Goal: Task Accomplishment & Management: Manage account settings

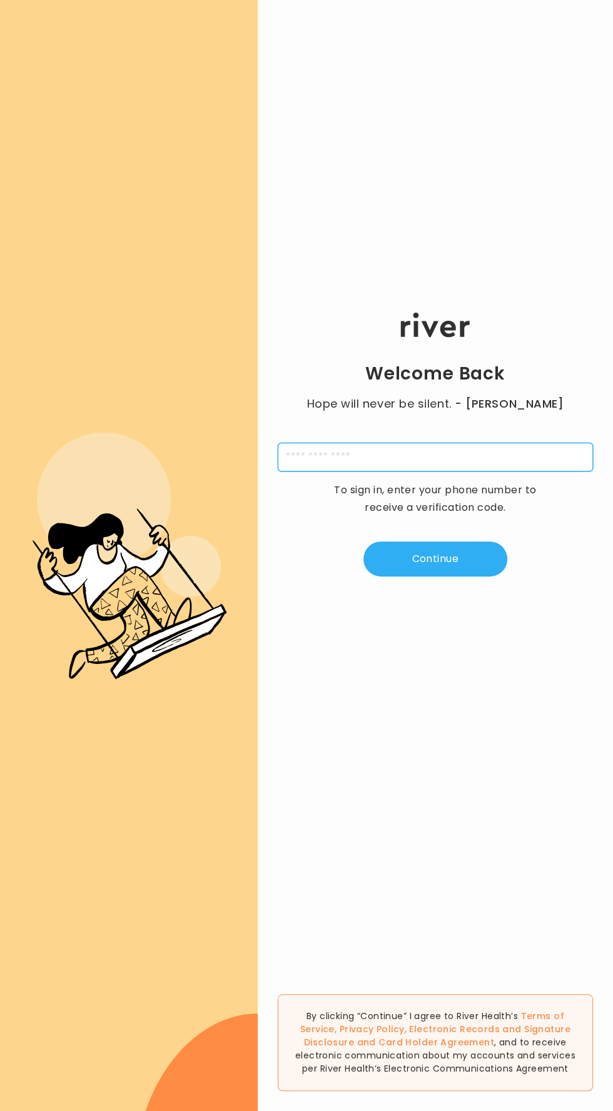
click at [458, 471] on input "tel" at bounding box center [435, 457] width 315 height 29
click at [453, 471] on input "tel" at bounding box center [435, 457] width 315 height 29
type input "**********"
click at [444, 577] on button "Continue" at bounding box center [435, 559] width 144 height 35
click at [373, 471] on input "tel" at bounding box center [373, 457] width 29 height 29
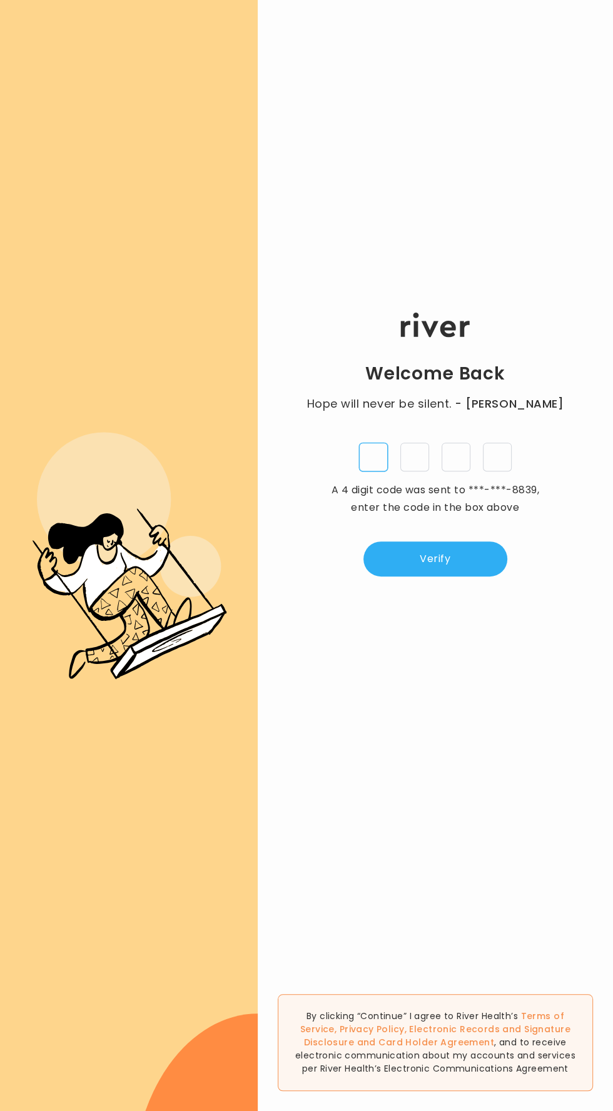
paste input "*"
type input "*"
paste input "*"
type input "*"
click at [414, 471] on input "*" at bounding box center [414, 457] width 29 height 29
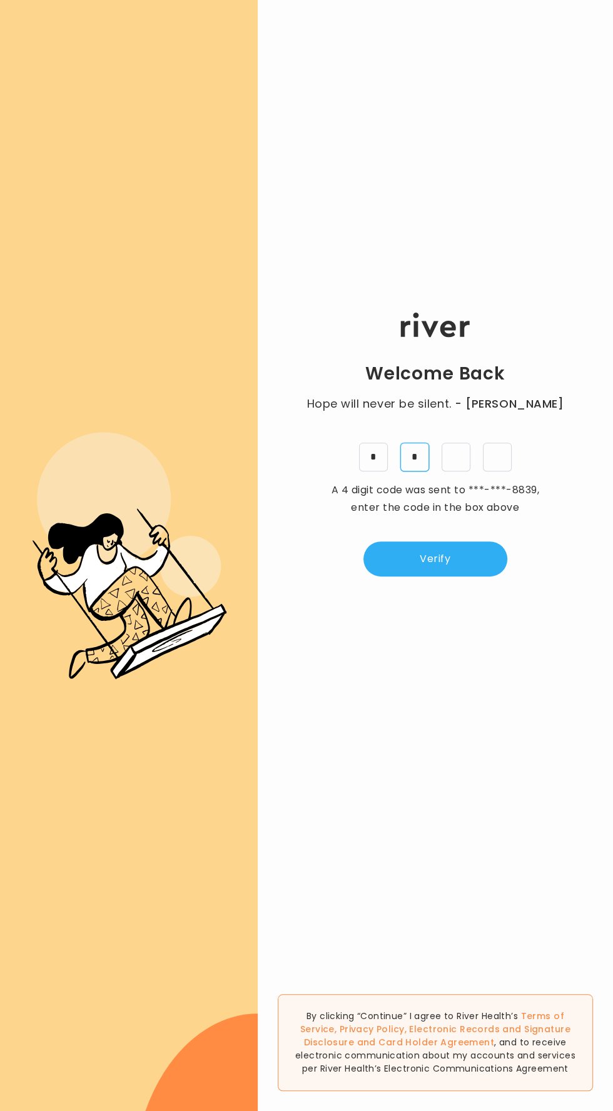
type input "*"
click at [443, 576] on button "Verify" at bounding box center [435, 559] width 144 height 35
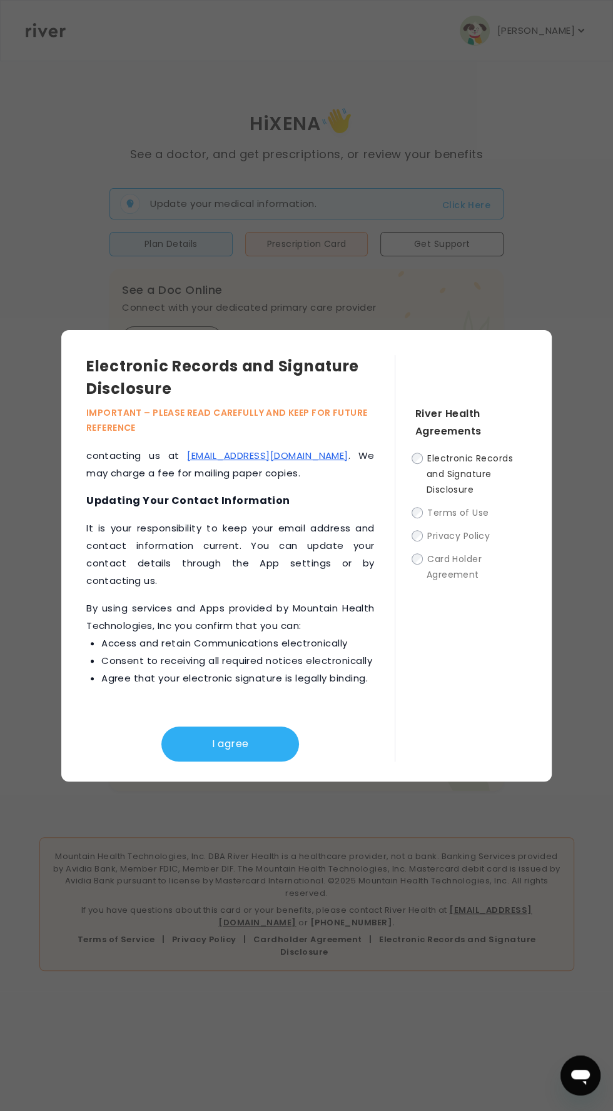
click at [208, 762] on button "I agree" at bounding box center [230, 744] width 138 height 35
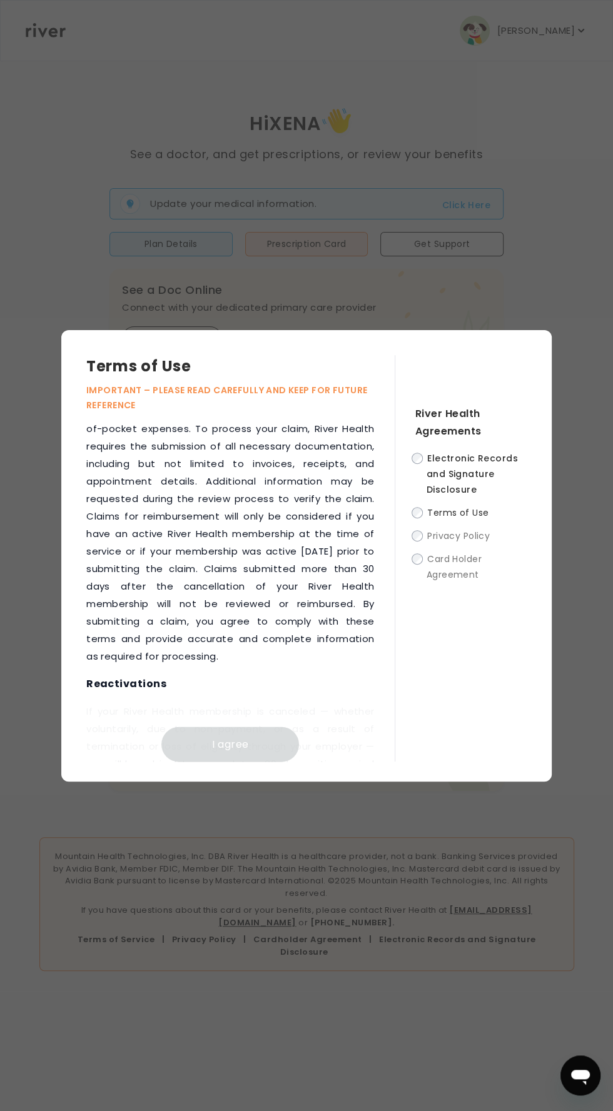
scroll to position [2534, 0]
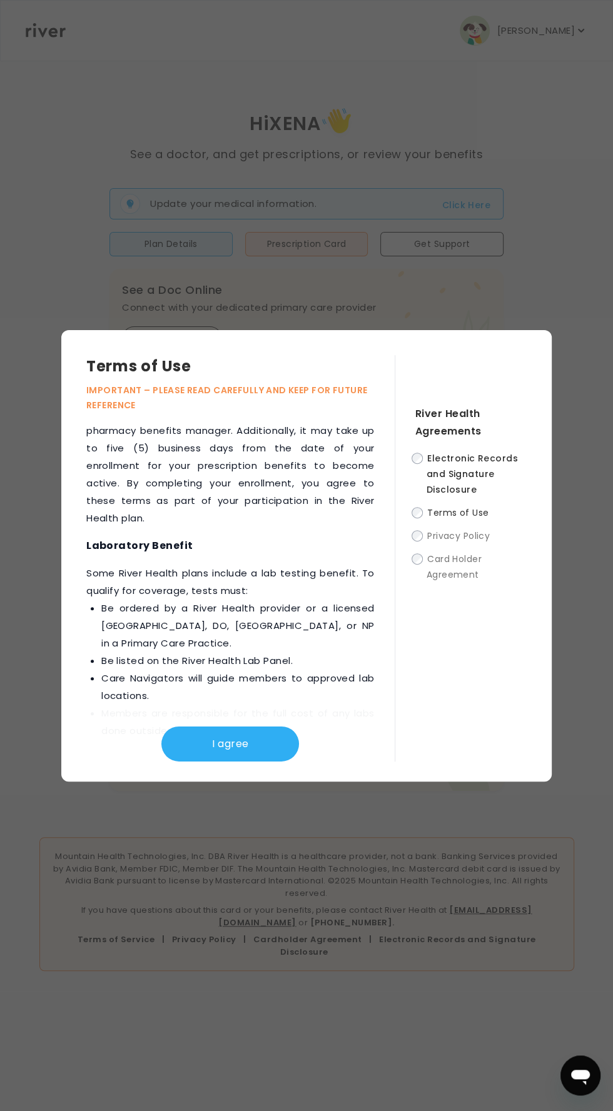
click at [231, 762] on button "I agree" at bounding box center [230, 744] width 138 height 35
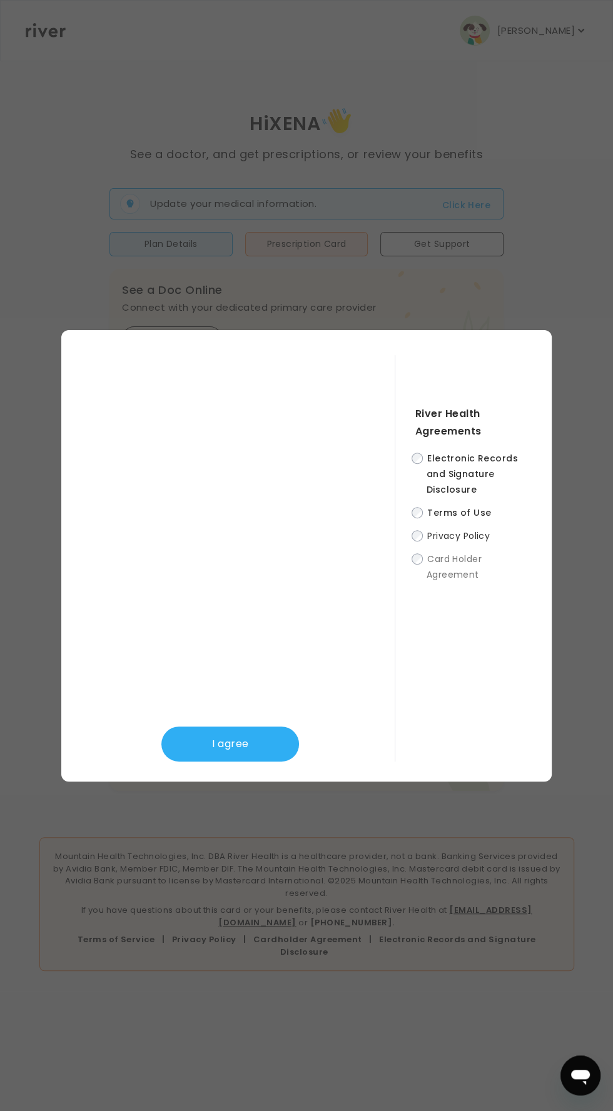
click at [263, 762] on button "I agree" at bounding box center [230, 744] width 138 height 35
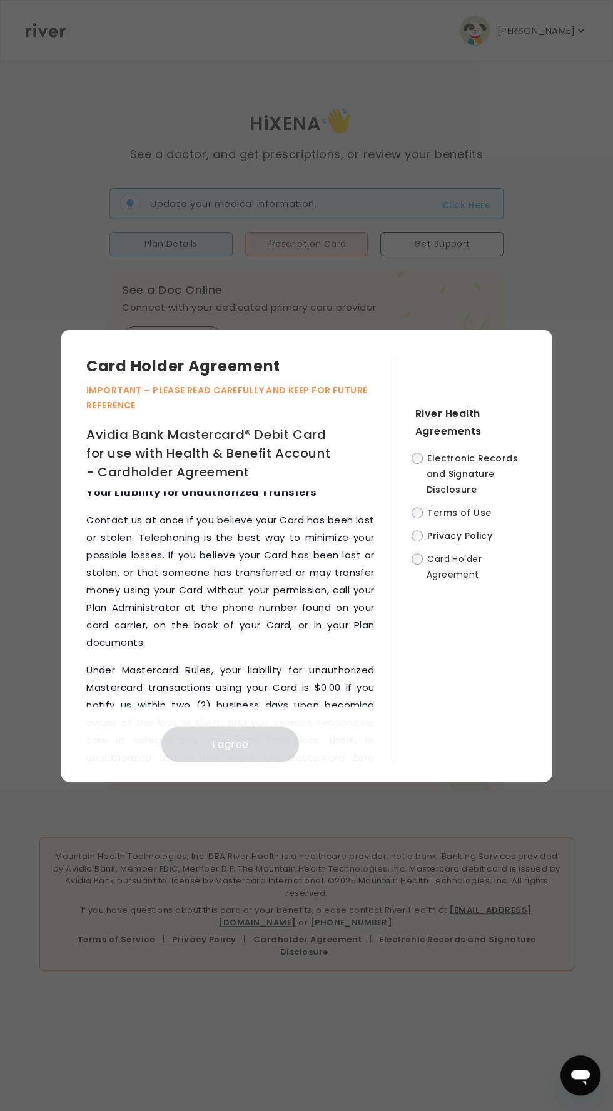
scroll to position [9620, 0]
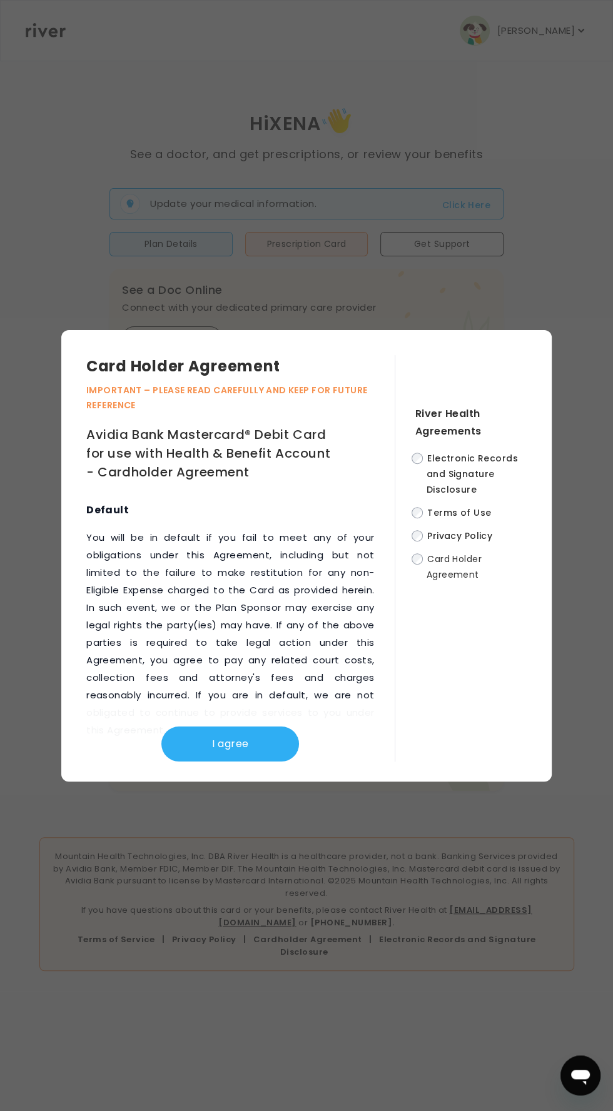
click at [236, 762] on button "I agree" at bounding box center [230, 744] width 138 height 35
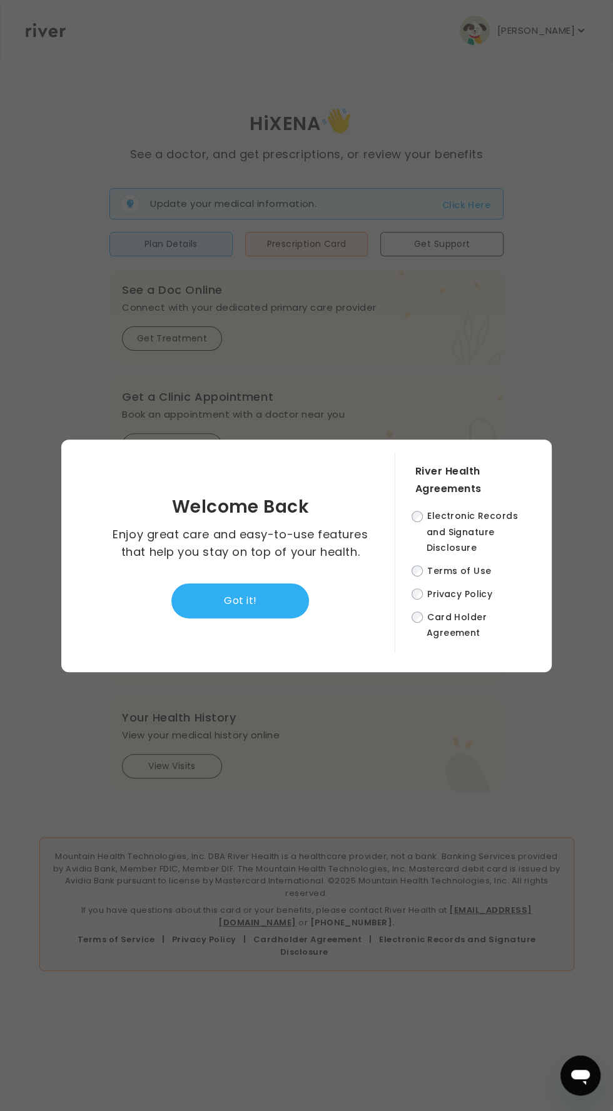
click at [261, 618] on button "Got it!" at bounding box center [240, 600] width 138 height 35
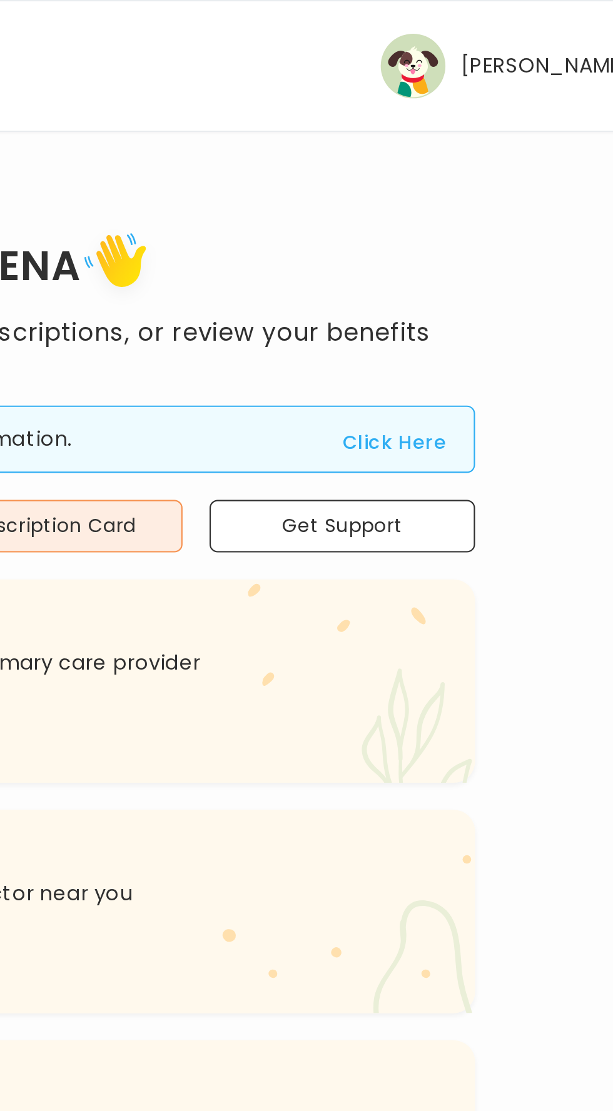
click at [471, 210] on button "Click Here" at bounding box center [466, 205] width 48 height 15
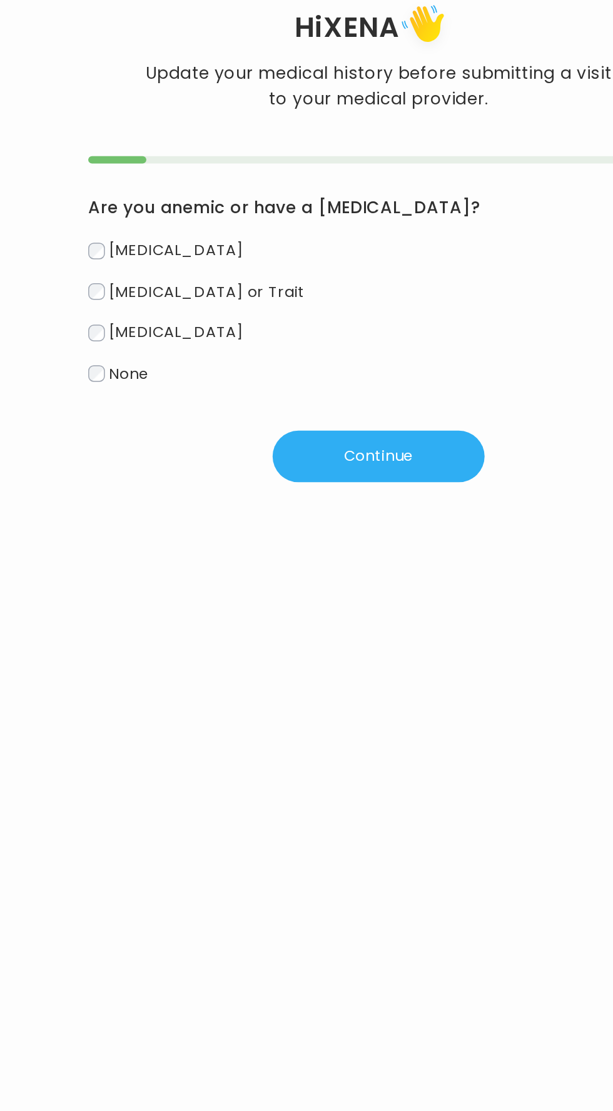
click at [268, 404] on button "Continue" at bounding box center [306, 405] width 144 height 35
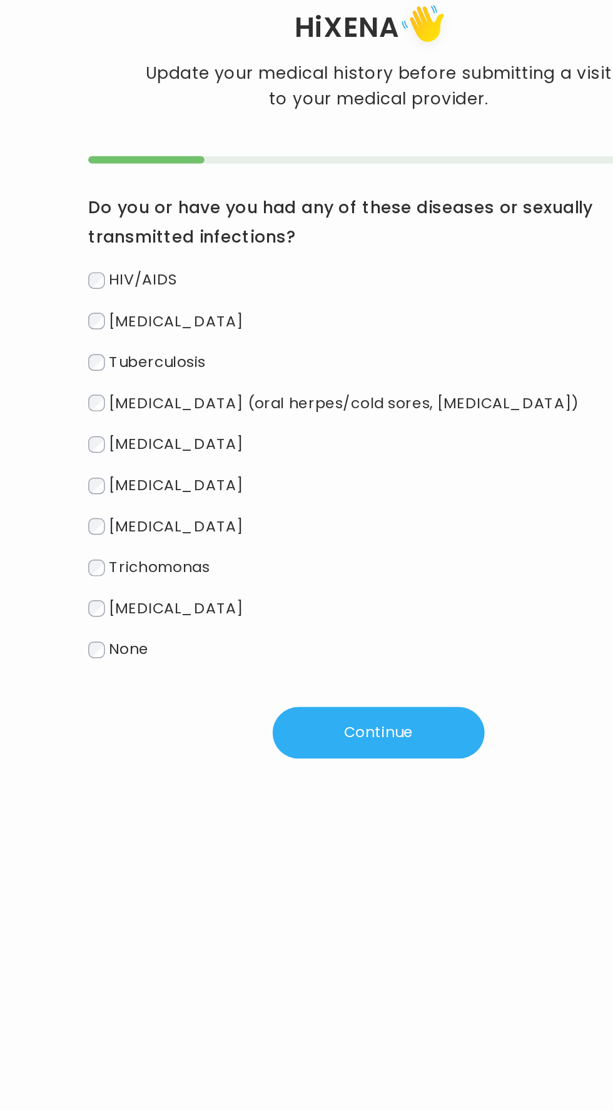
click at [290, 611] on button "Continue" at bounding box center [306, 593] width 144 height 35
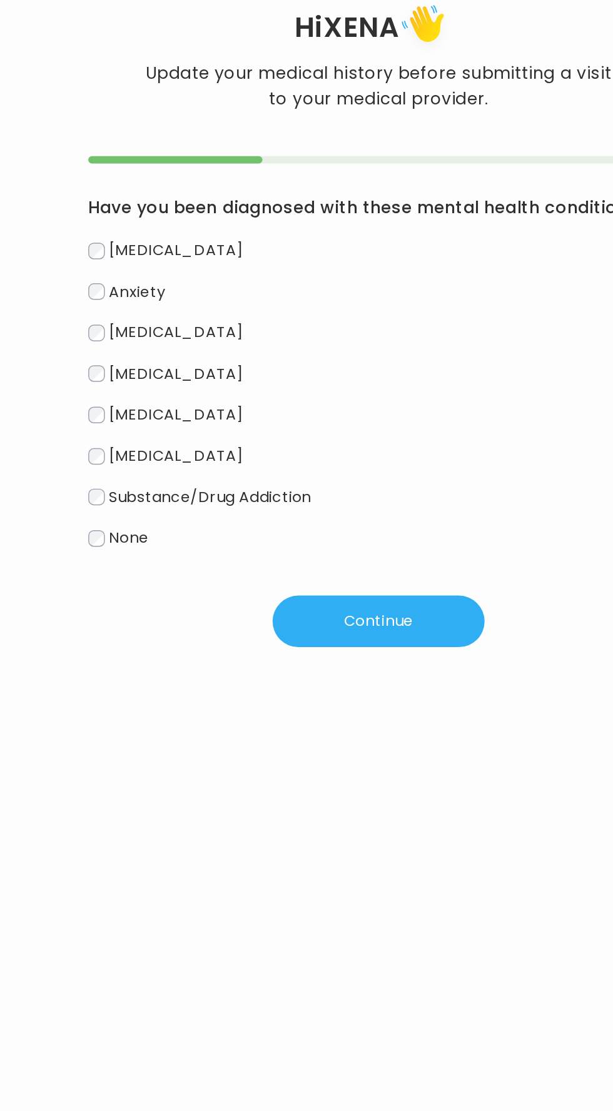
click at [313, 533] on button "Continue" at bounding box center [306, 517] width 144 height 35
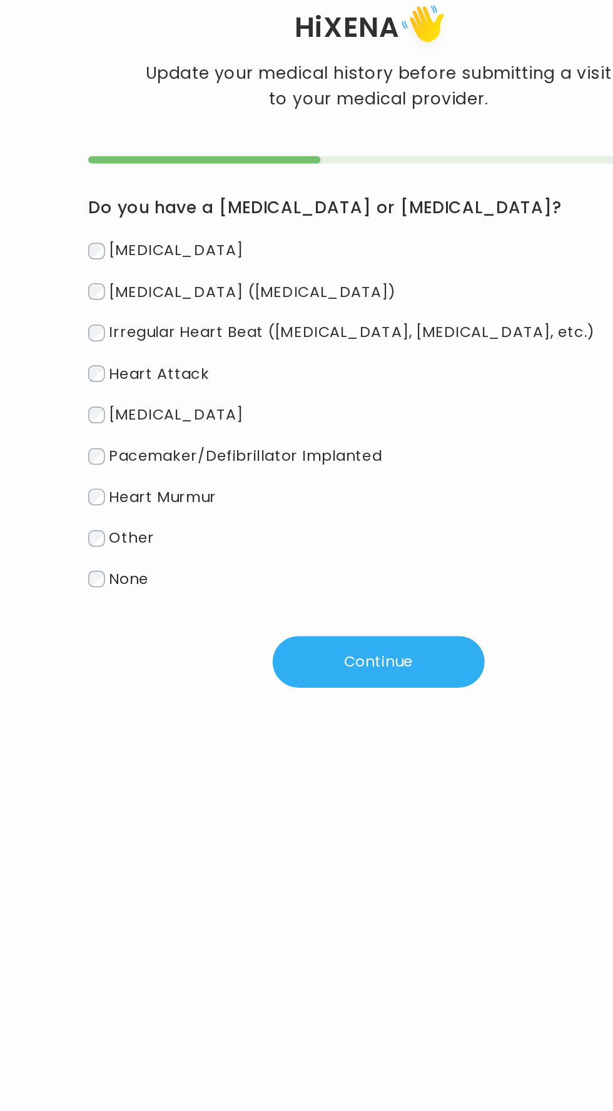
click at [295, 546] on button "Continue" at bounding box center [306, 545] width 144 height 35
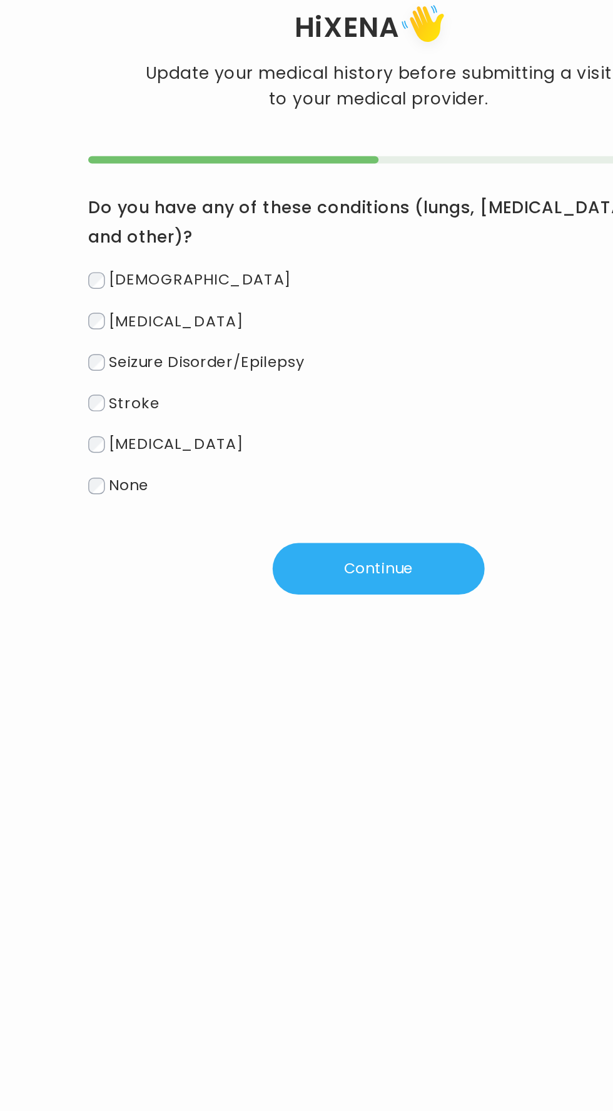
click at [290, 477] on button "Continue" at bounding box center [306, 482] width 144 height 35
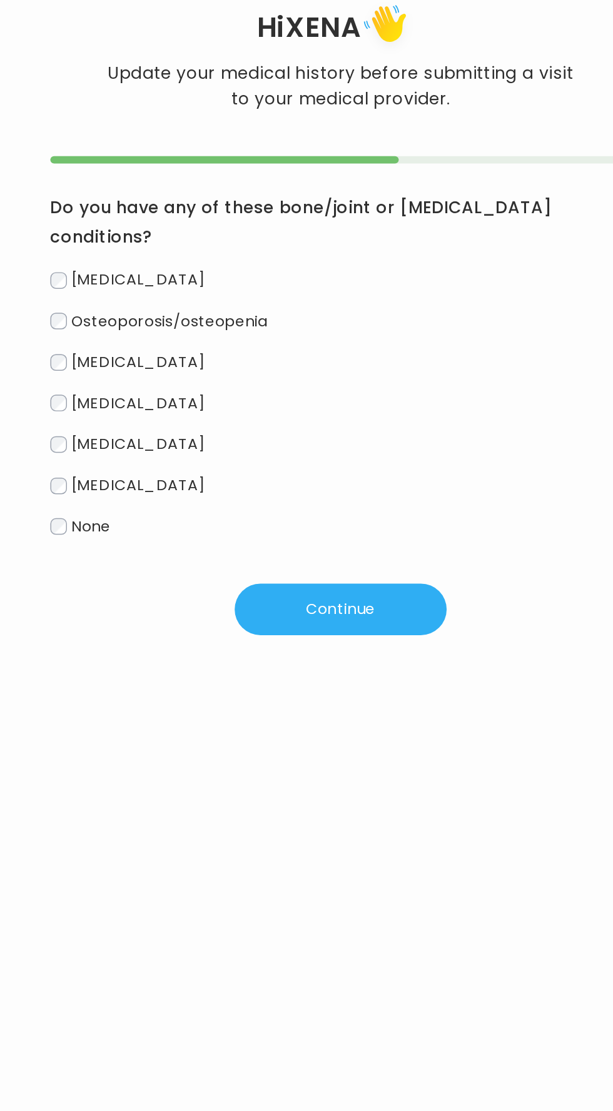
click at [122, 445] on label "None" at bounding box center [306, 454] width 394 height 18
click at [300, 534] on div "Hi XENA Update your medical history before submitting a visit to your medical p…" at bounding box center [306, 311] width 563 height 502
click at [293, 492] on button "Continue" at bounding box center [306, 509] width 144 height 35
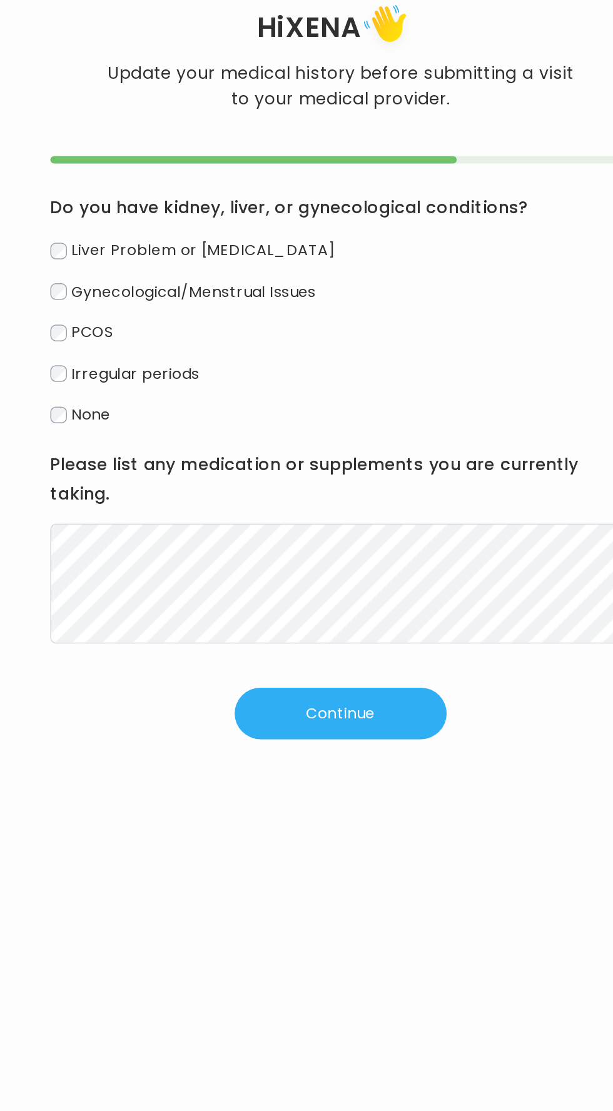
click at [285, 588] on button "Continue" at bounding box center [306, 580] width 144 height 35
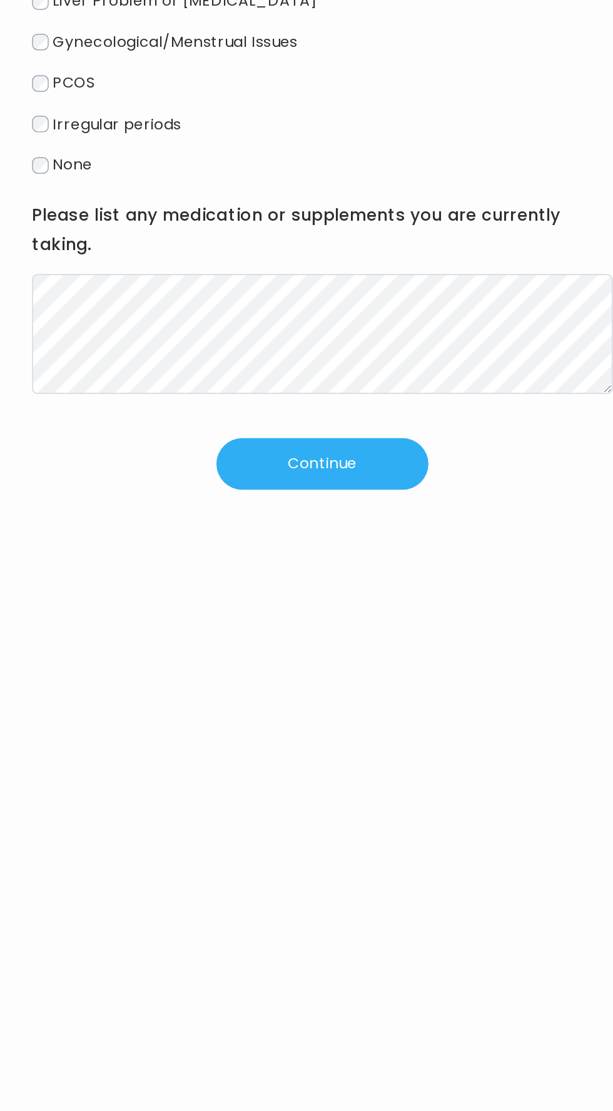
click at [327, 577] on button "Continue" at bounding box center [306, 580] width 144 height 35
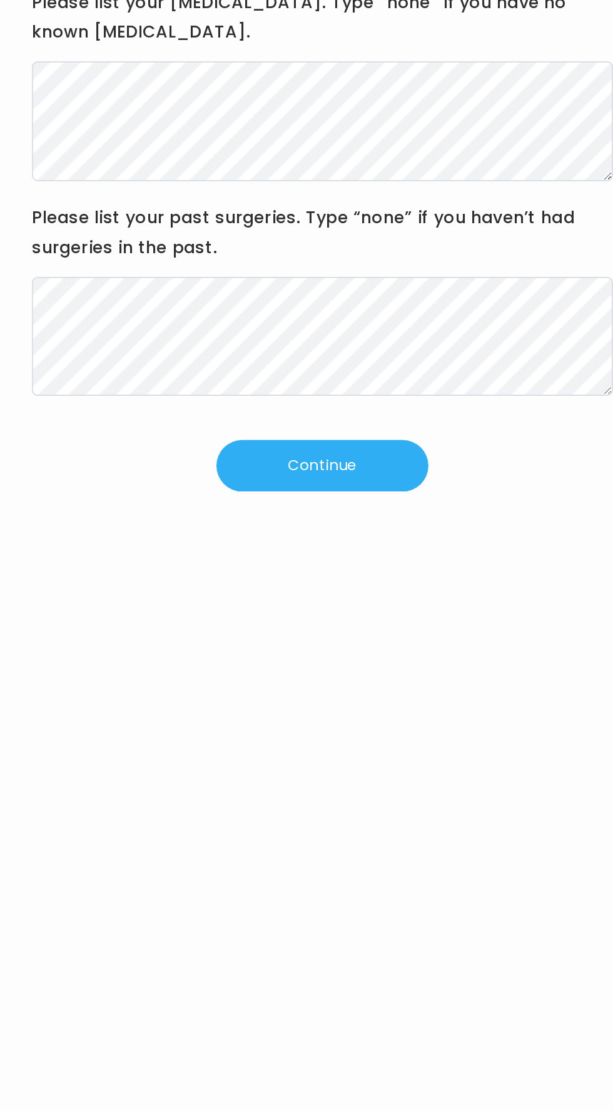
click at [340, 557] on button "Continue" at bounding box center [306, 551] width 144 height 35
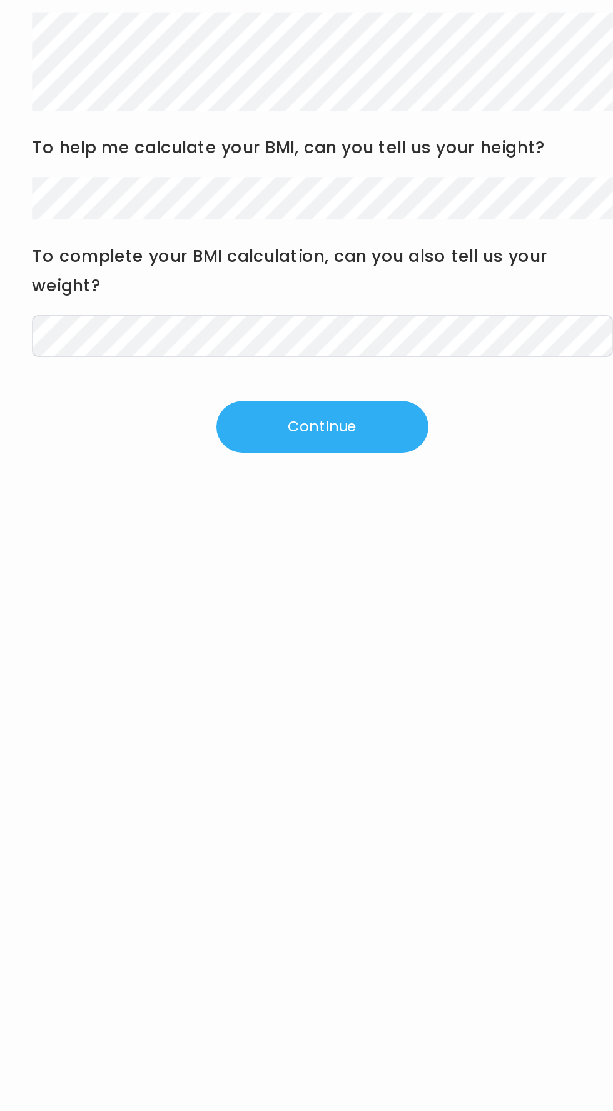
click at [343, 562] on button "Continue" at bounding box center [306, 558] width 144 height 35
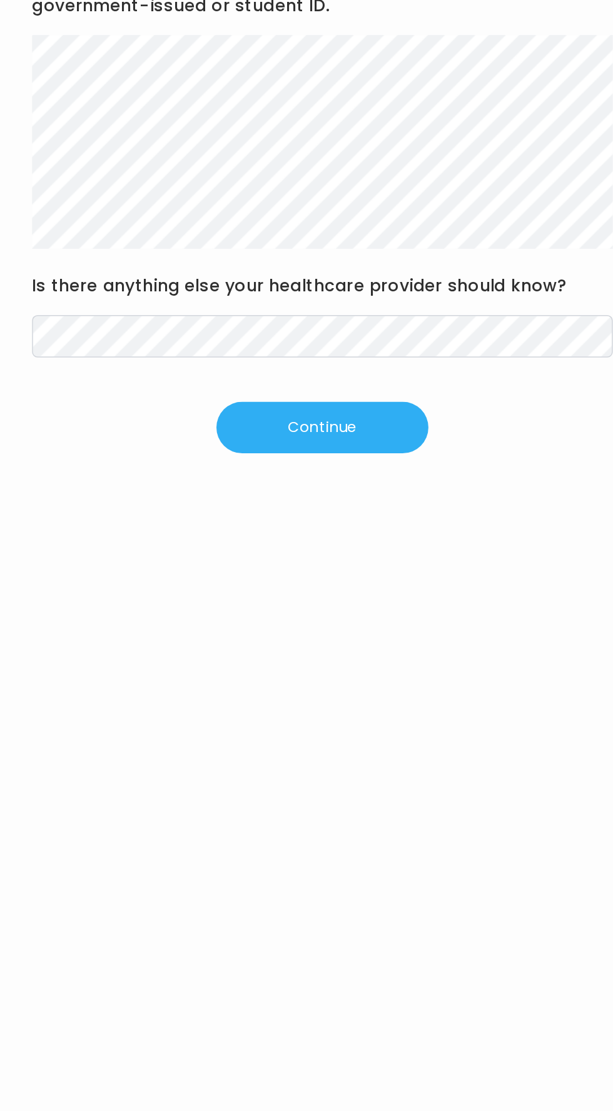
click at [336, 549] on button "Continue" at bounding box center [306, 543] width 144 height 35
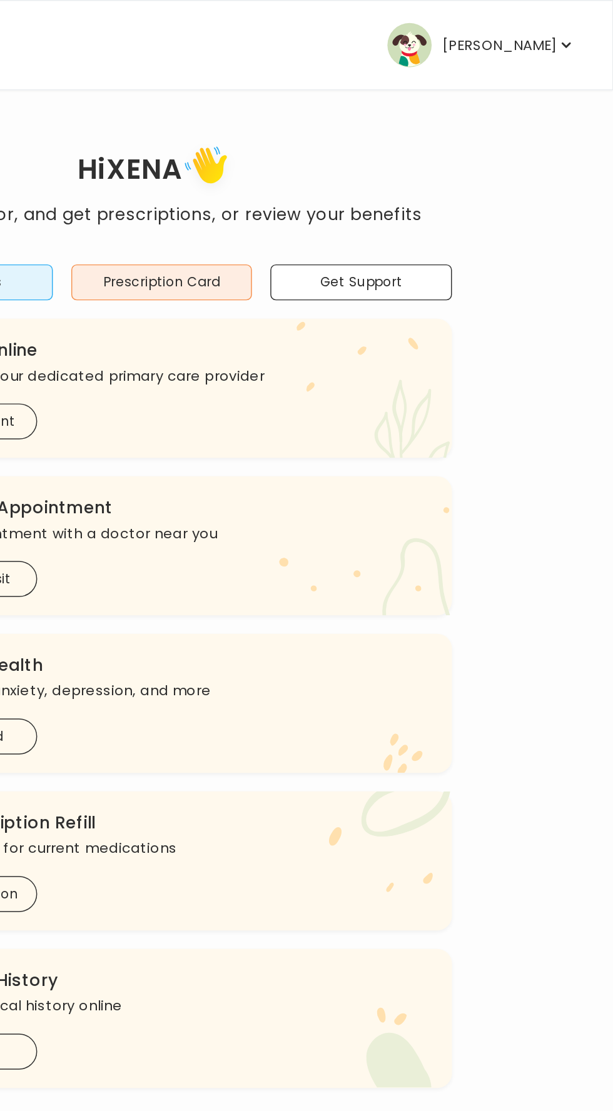
click at [557, 34] on p "[PERSON_NAME]" at bounding box center [536, 31] width 78 height 18
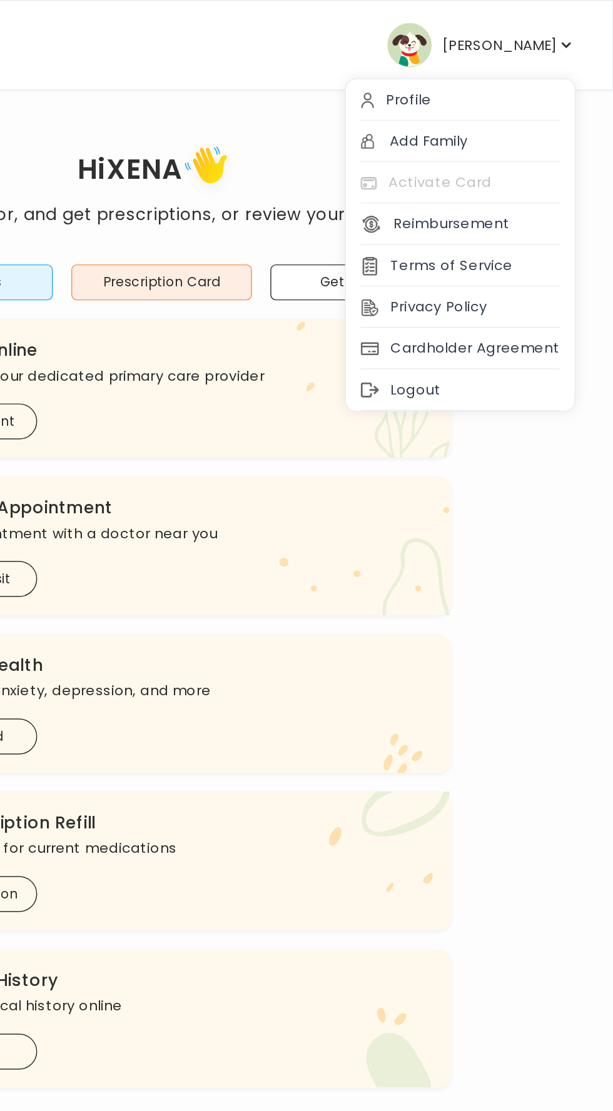
click at [509, 233] on div "Cardholder Agreement" at bounding box center [508, 237] width 155 height 28
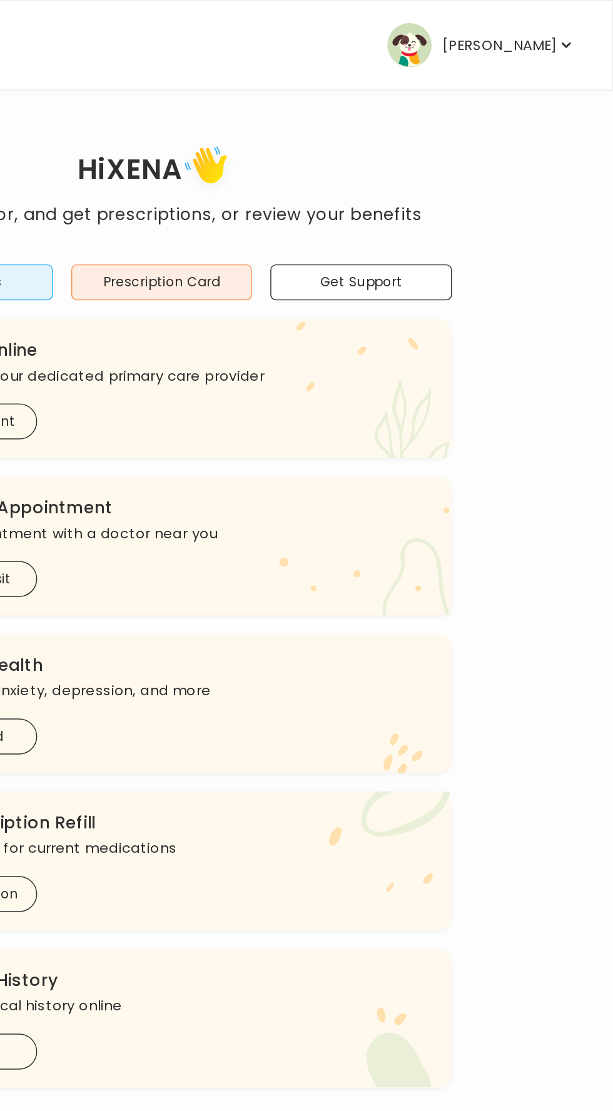
click at [504, 42] on button "[PERSON_NAME]" at bounding box center [524, 31] width 128 height 30
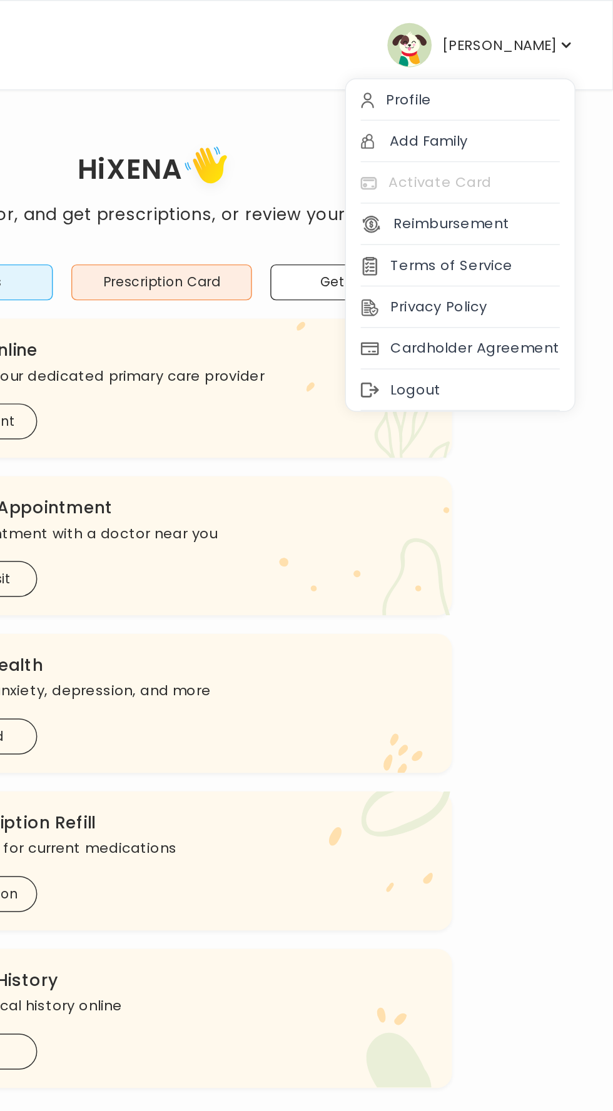
click at [507, 61] on div "Profile" at bounding box center [508, 68] width 155 height 28
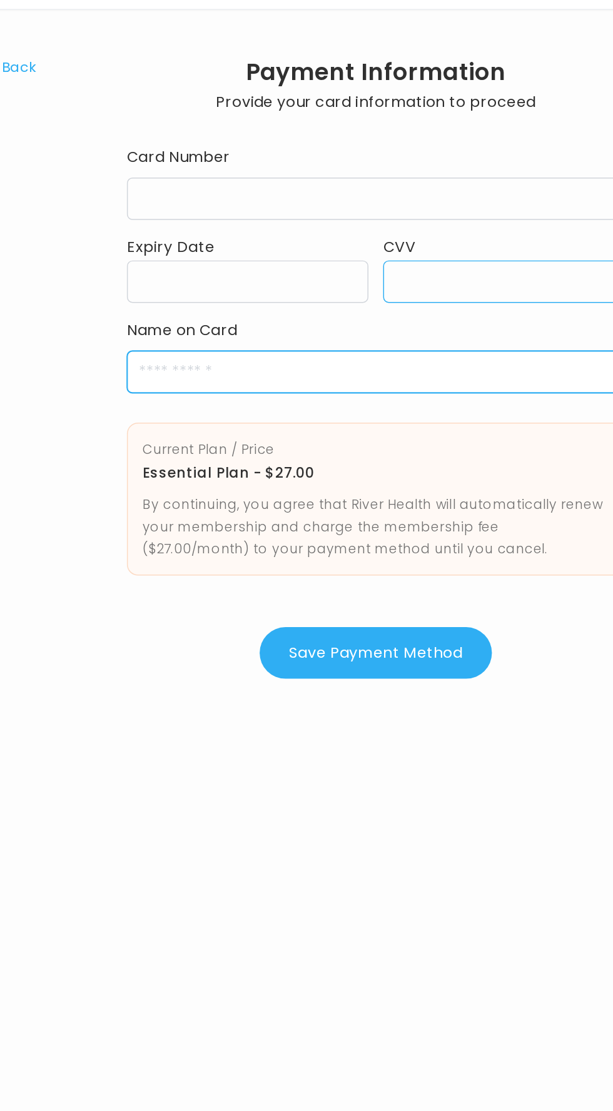
click at [348, 315] on input "cardName" at bounding box center [307, 307] width 338 height 29
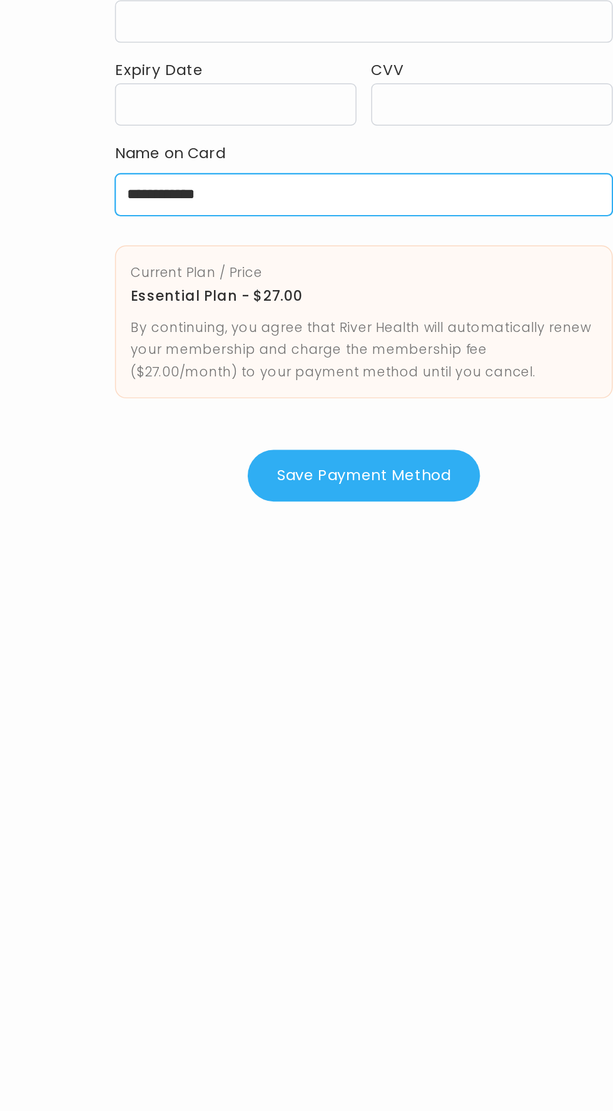
type input "**********"
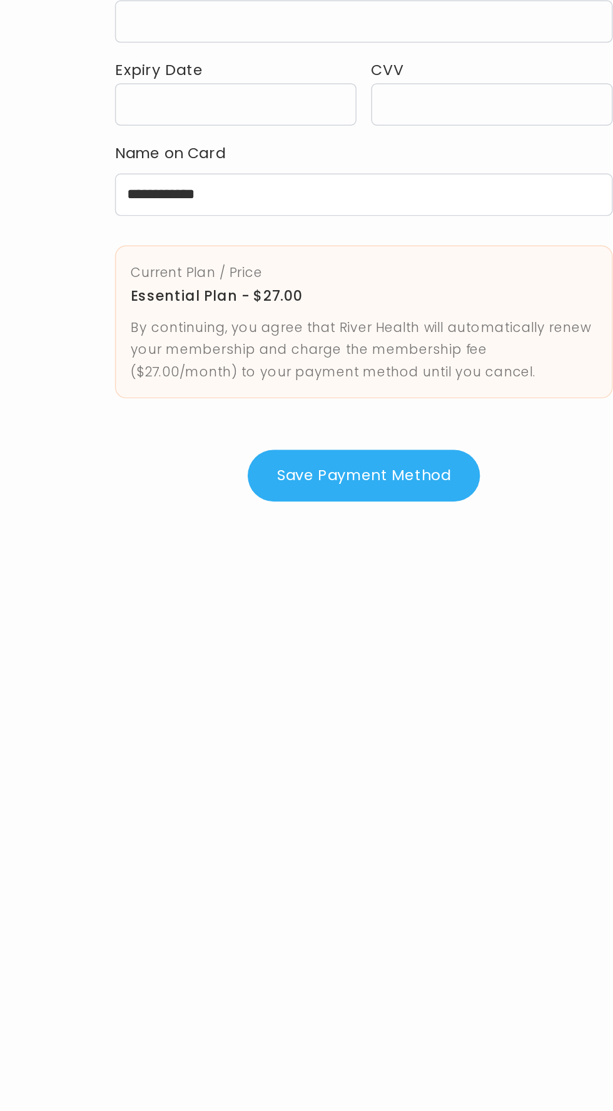
click at [330, 495] on button "Save Payment Method" at bounding box center [307, 497] width 158 height 35
